Goal: Task Accomplishment & Management: Complete application form

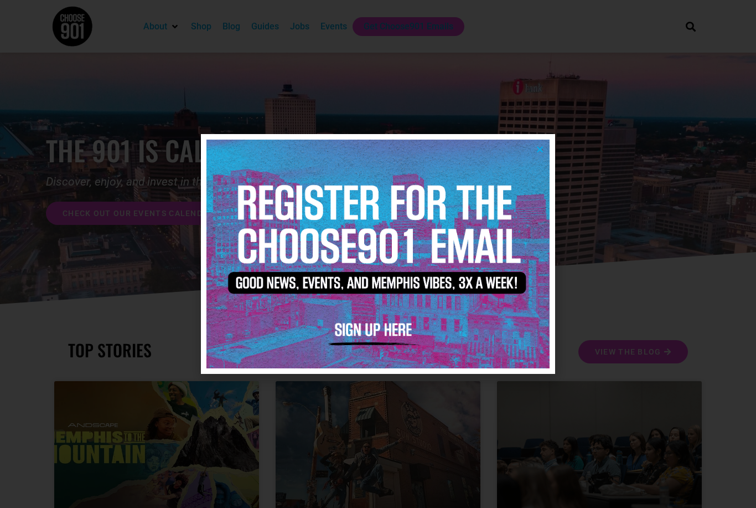
click at [534, 147] on img at bounding box center [378, 254] width 343 height 229
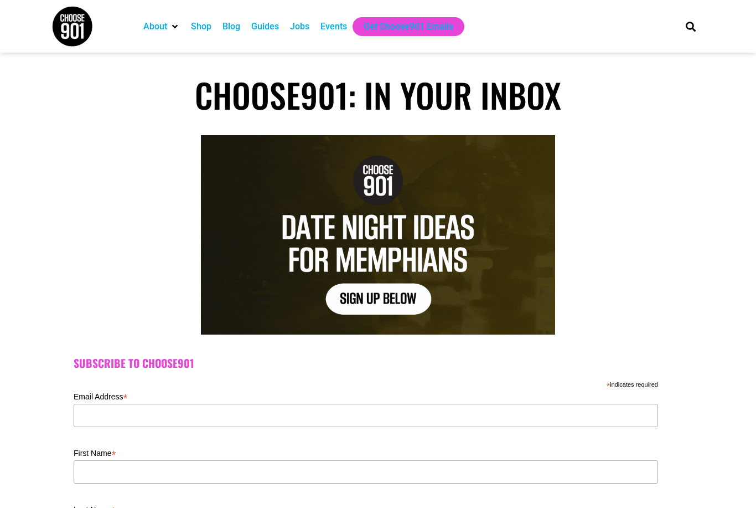
click at [305, 28] on div "Jobs" at bounding box center [299, 26] width 19 height 13
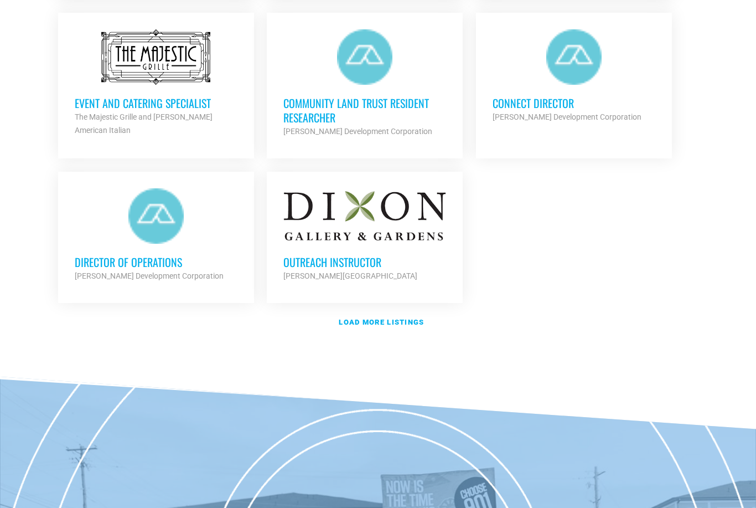
scroll to position [1297, 0]
click at [405, 317] on strong "Load more listings" at bounding box center [381, 321] width 85 height 8
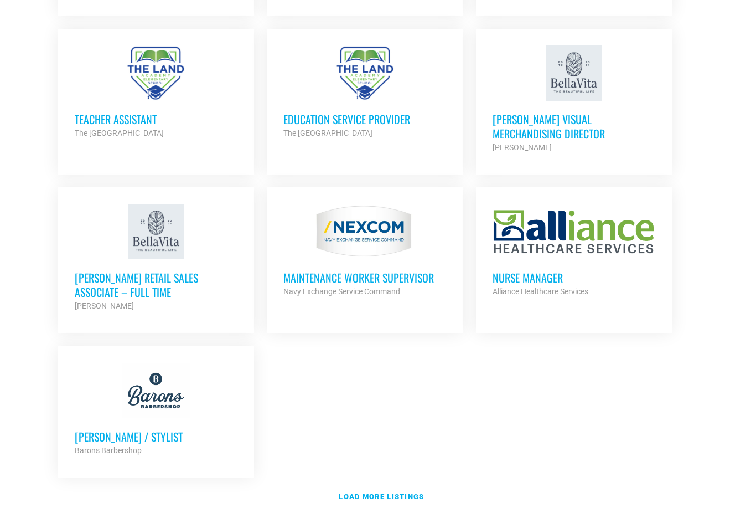
scroll to position [2246, 0]
click at [398, 492] on strong "Load more listings" at bounding box center [381, 496] width 85 height 8
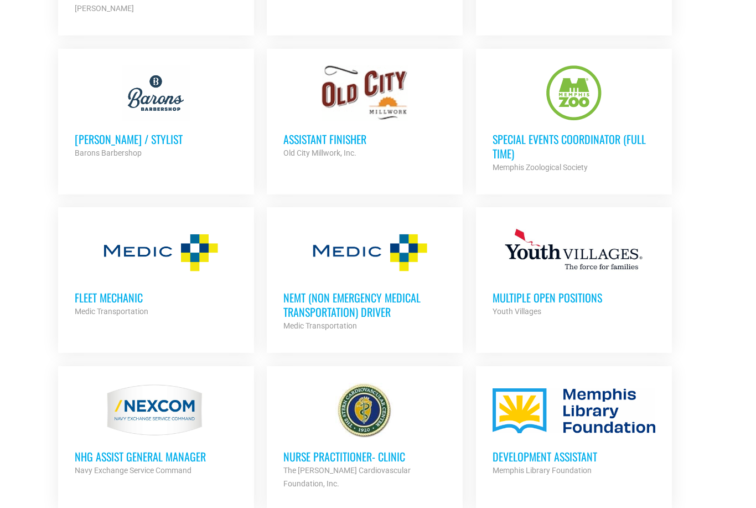
scroll to position [2543, 0]
click at [579, 132] on h3 "Special Events Coordinator (Full Time)" at bounding box center [574, 146] width 163 height 29
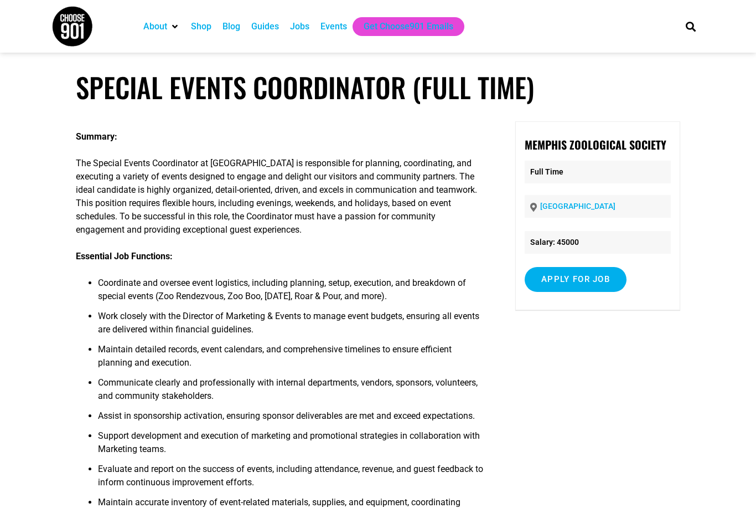
click at [605, 271] on input "Apply for job" at bounding box center [576, 279] width 102 height 25
click at [592, 328] on link "recruiting2.ultipro.com" at bounding box center [584, 327] width 68 height 11
